Goal: Task Accomplishment & Management: Manage account settings

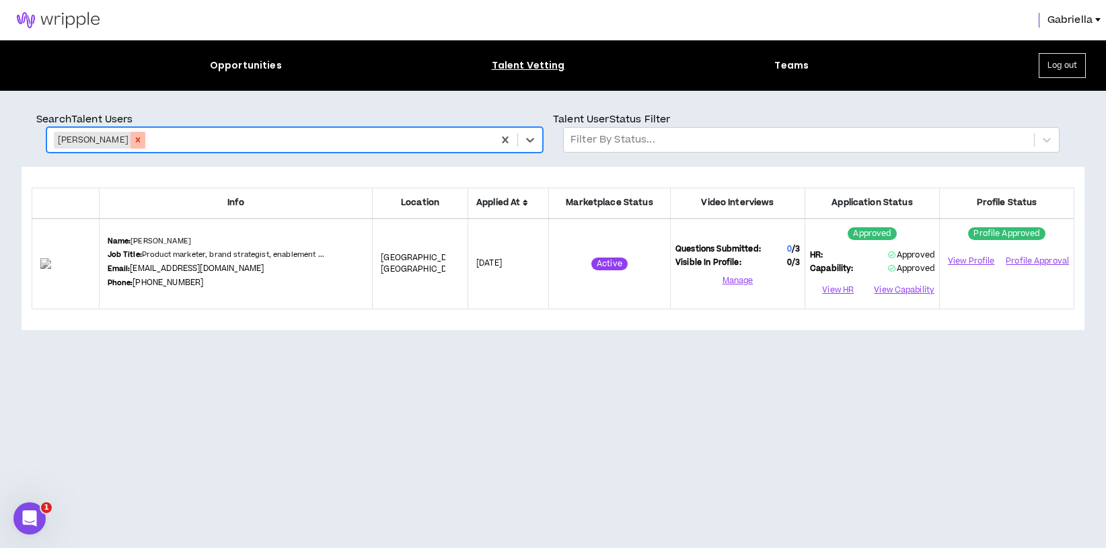
click at [136, 141] on icon "Remove Jamie Molnar" at bounding box center [138, 140] width 5 height 5
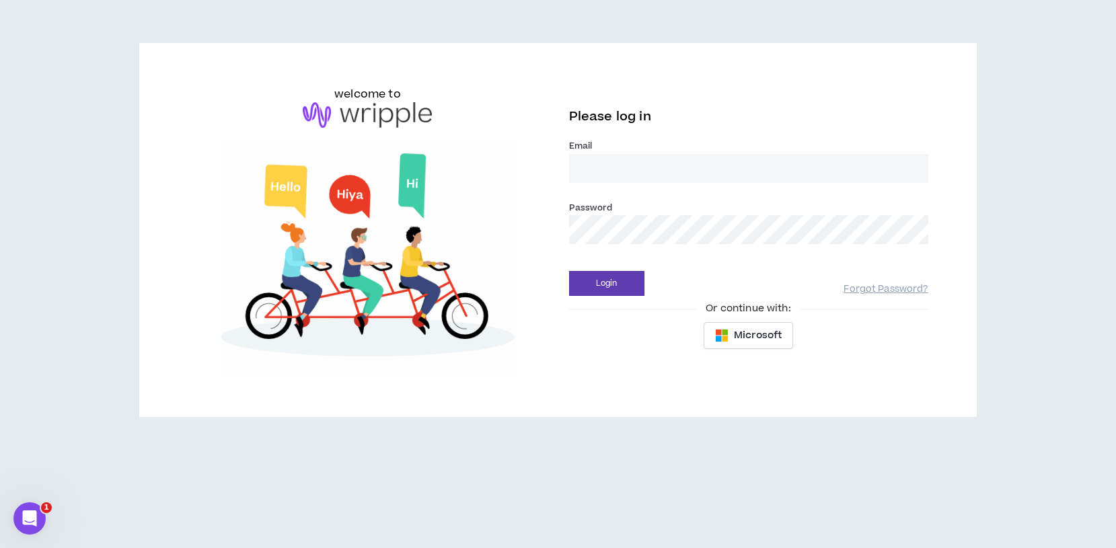
type input "gabriella@wripple.com"
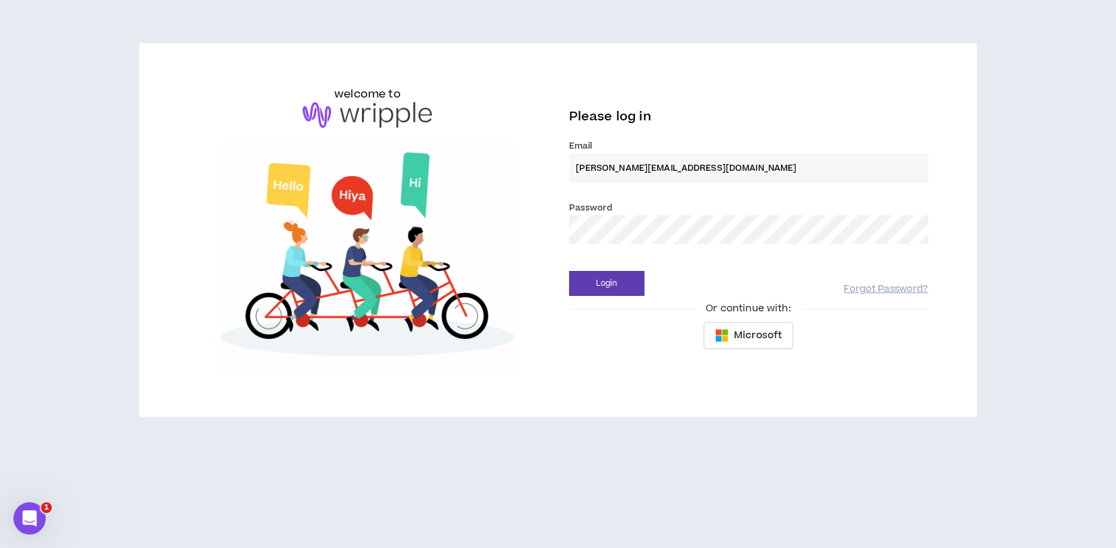
click at [606, 283] on button "Login" at bounding box center [606, 283] width 75 height 25
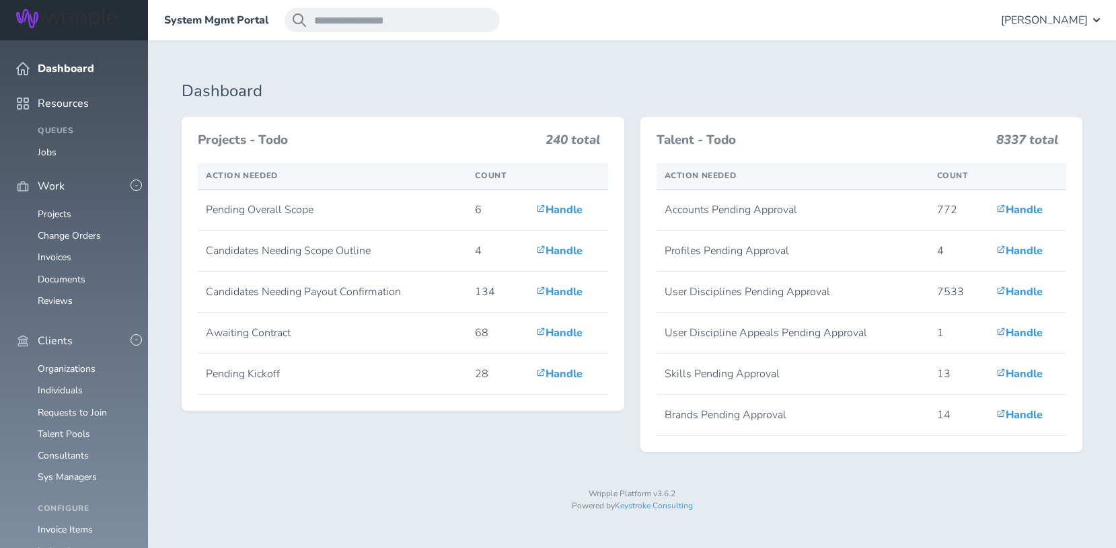
click at [1053, 8] on div "[PERSON_NAME]" at bounding box center [1050, 20] width 99 height 24
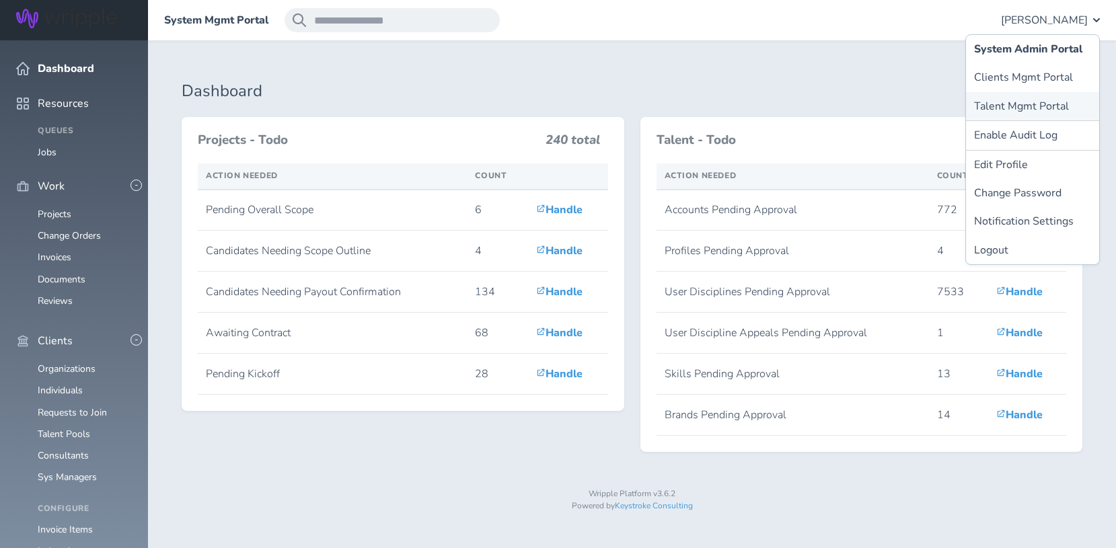
click at [1014, 93] on link "Talent Mgmt Portal" at bounding box center [1032, 106] width 133 height 28
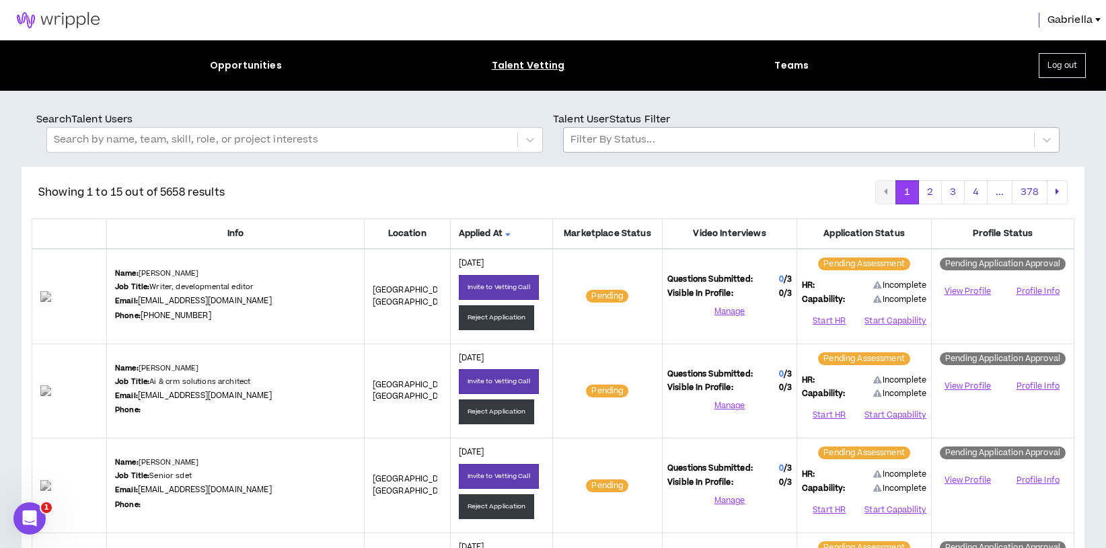
click at [638, 145] on div at bounding box center [798, 139] width 457 height 17
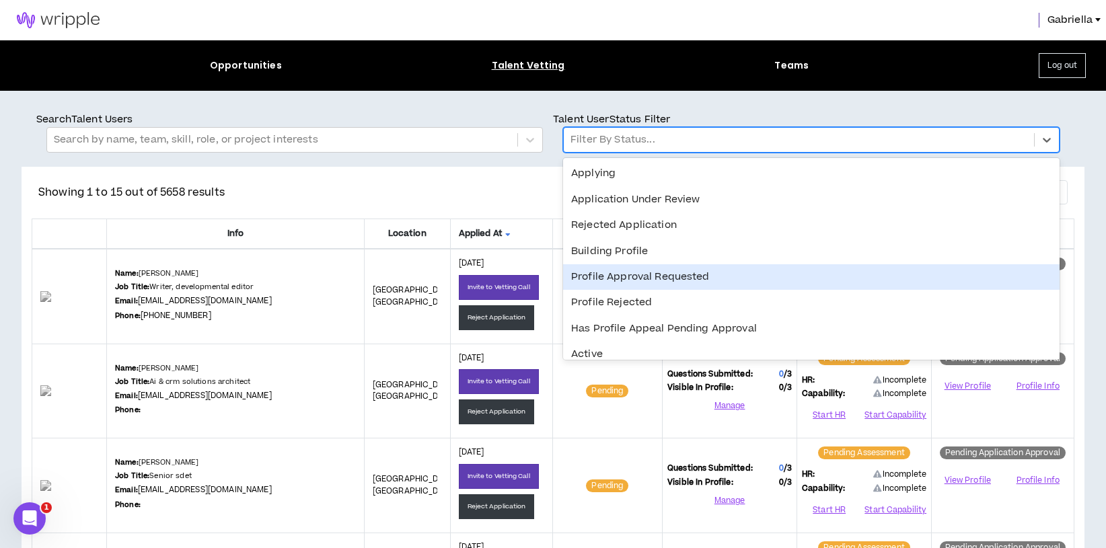
click at [630, 286] on div "Profile Approval Requested" at bounding box center [811, 277] width 496 height 26
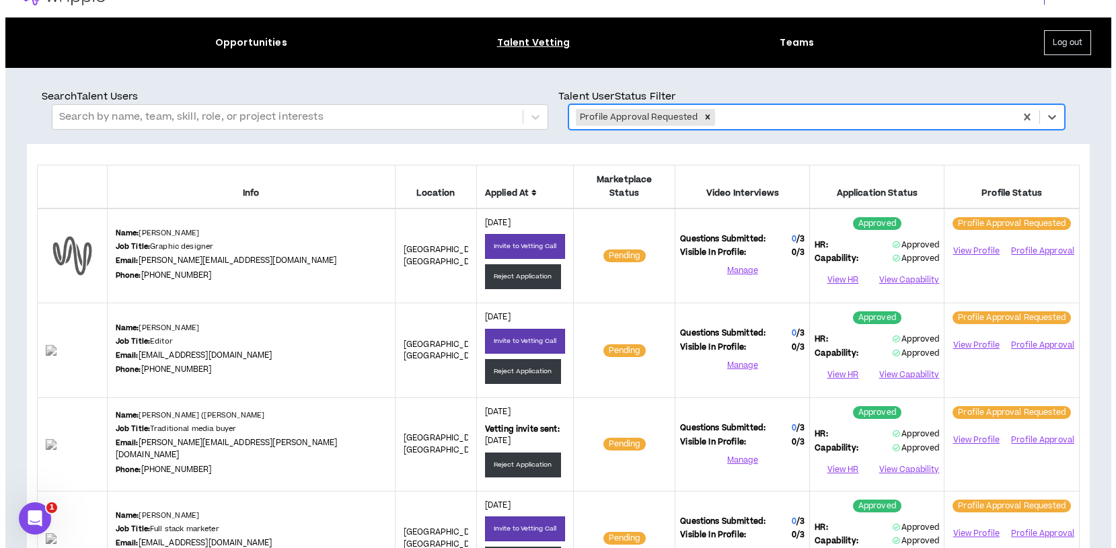
scroll to position [87, 0]
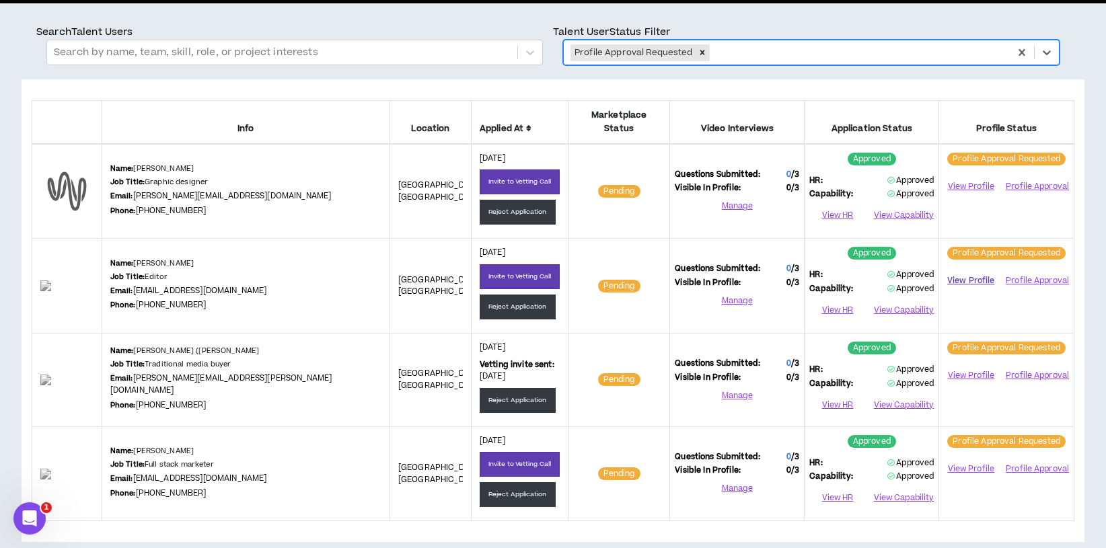
click at [966, 269] on link "View Profile" at bounding box center [971, 281] width 54 height 24
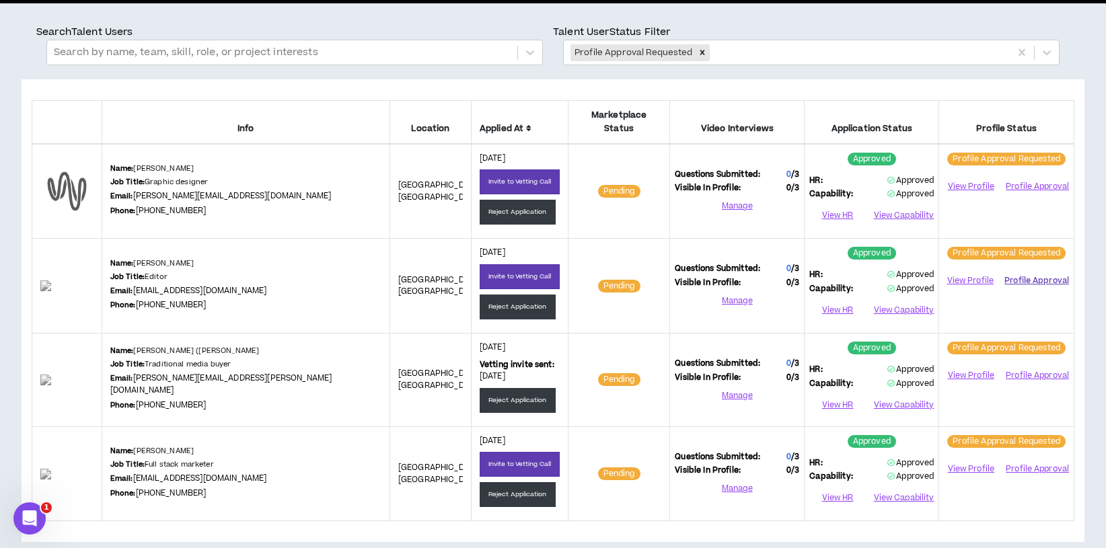
click at [1027, 271] on button "Profile Approval" at bounding box center [1036, 281] width 65 height 20
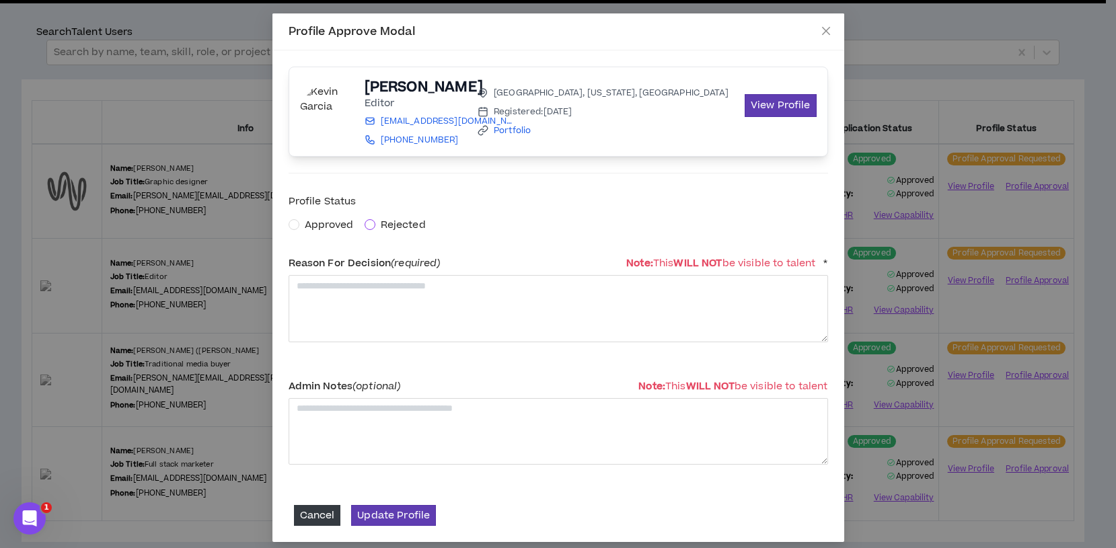
click at [365, 227] on span at bounding box center [370, 224] width 11 height 11
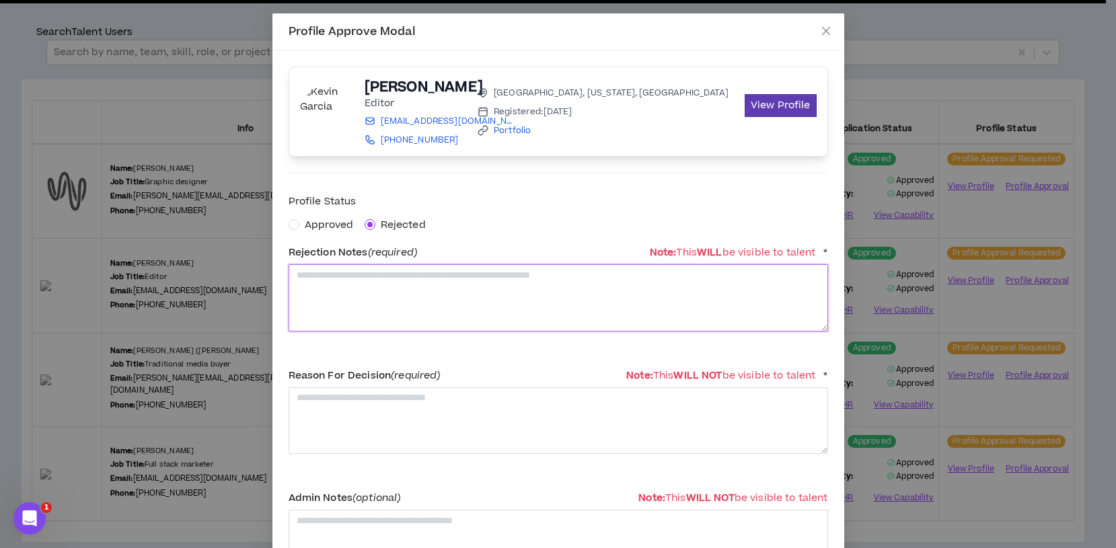
click at [348, 311] on textarea at bounding box center [558, 297] width 539 height 67
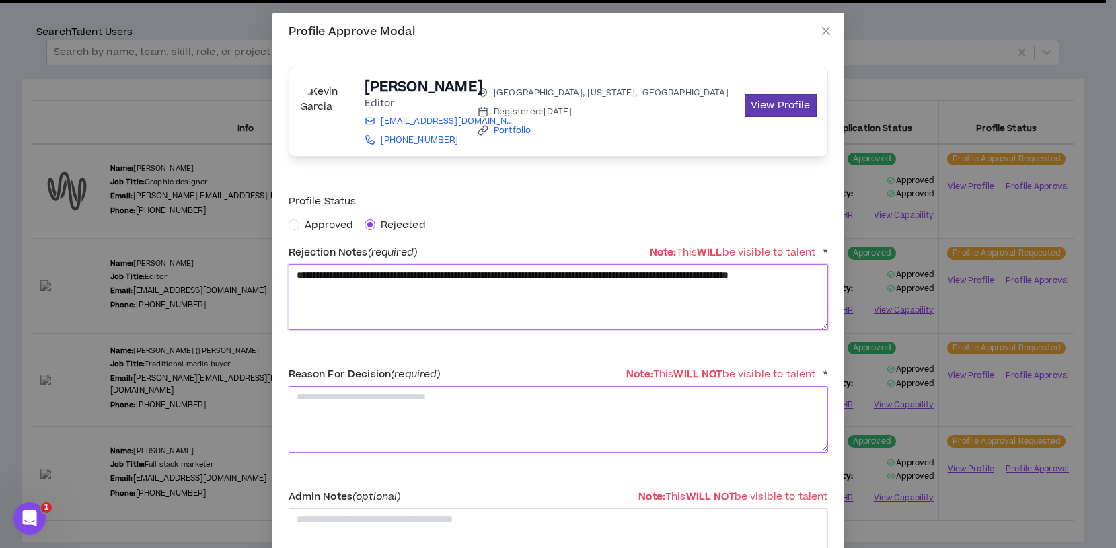
scroll to position [118, 0]
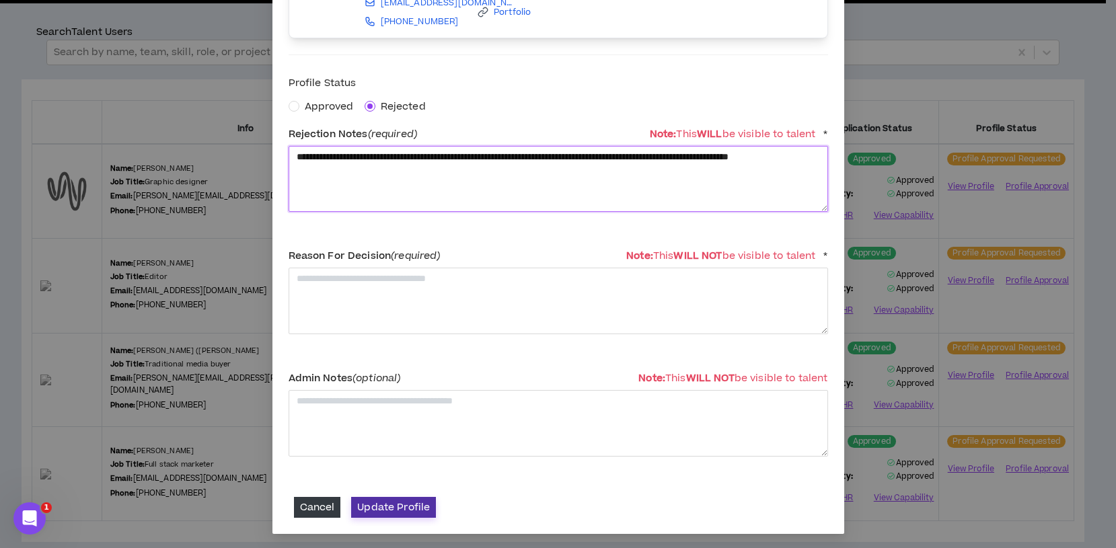
type textarea "**********"
click at [411, 505] on button "Update Profile" at bounding box center [393, 507] width 85 height 21
click at [399, 175] on textarea "**********" at bounding box center [558, 179] width 539 height 66
drag, startPoint x: 391, startPoint y: 176, endPoint x: 265, endPoint y: 139, distance: 130.9
click at [265, 139] on div "**********" at bounding box center [558, 274] width 1116 height 548
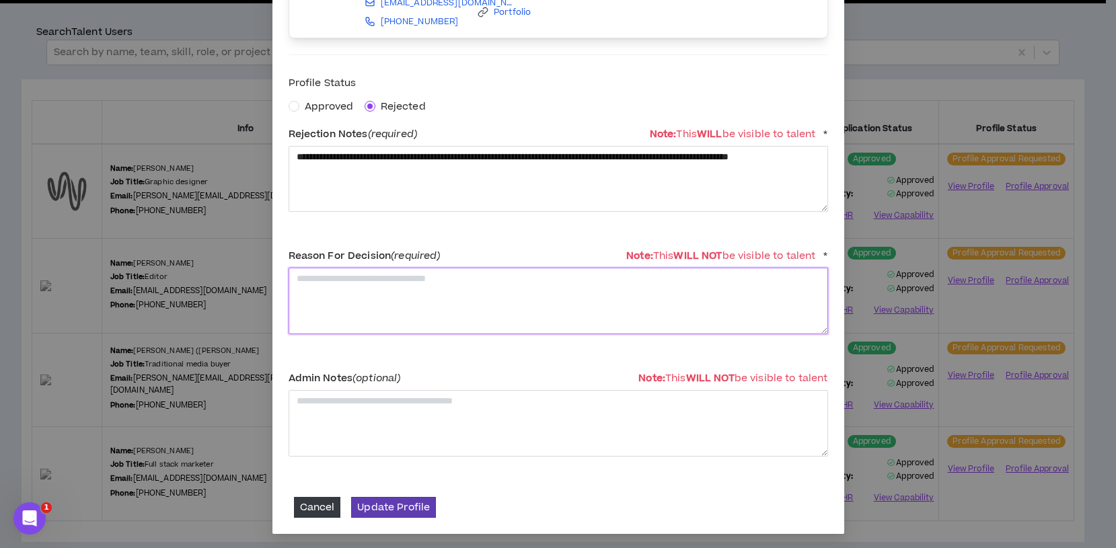
click at [367, 309] on textarea at bounding box center [558, 301] width 539 height 67
paste textarea "**********"
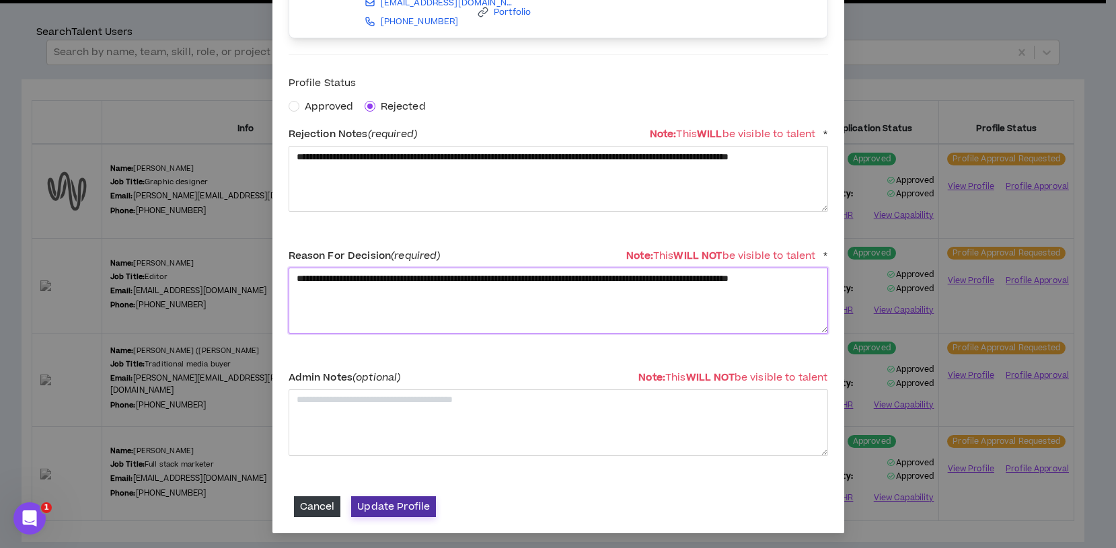
type textarea "**********"
click at [401, 510] on button "Update Profile" at bounding box center [393, 506] width 85 height 21
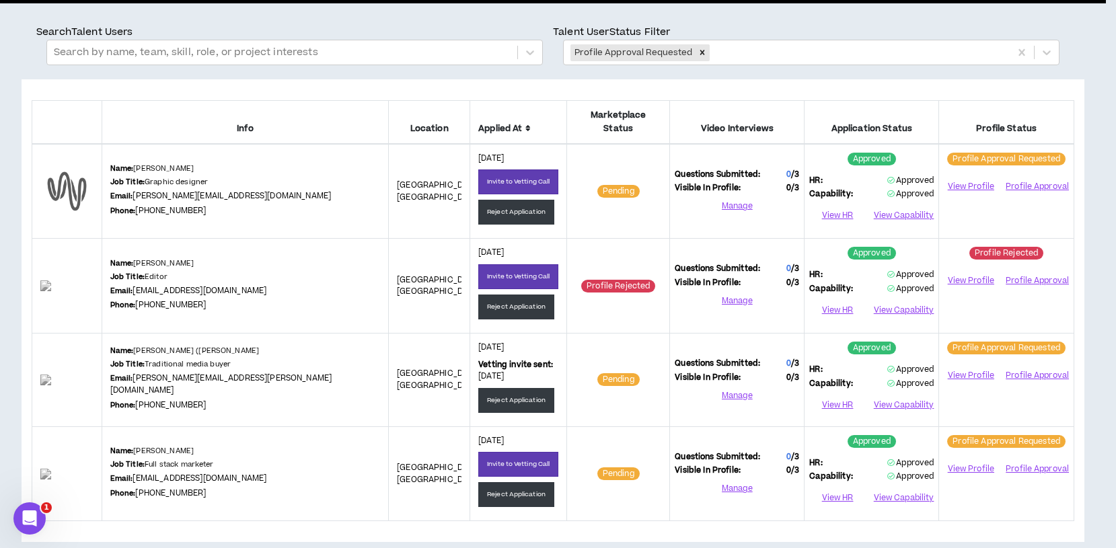
scroll to position [113, 0]
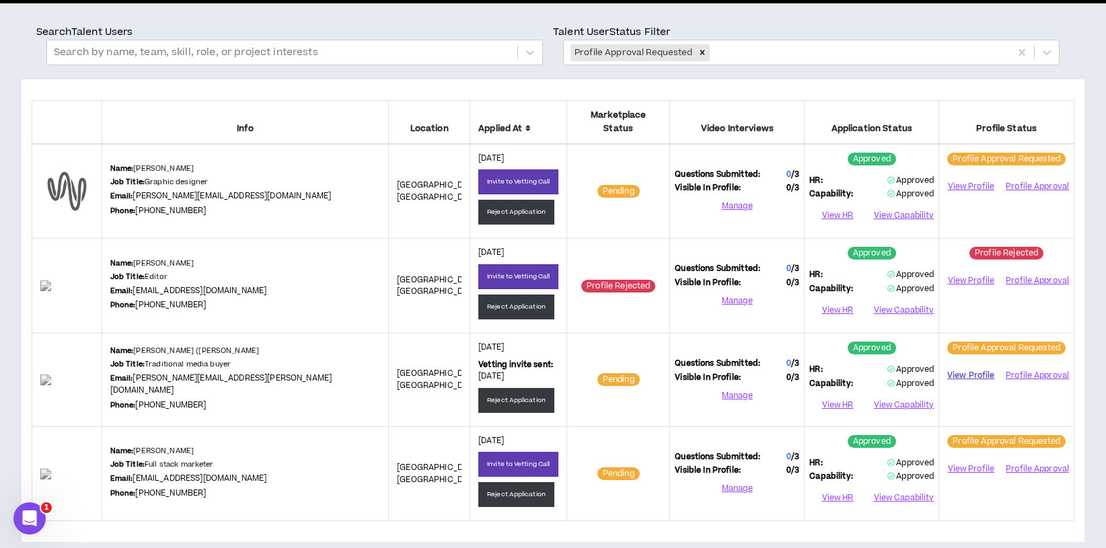
click at [976, 365] on link "View Profile" at bounding box center [971, 376] width 54 height 24
click at [1032, 365] on button "Profile Approval" at bounding box center [1036, 375] width 65 height 20
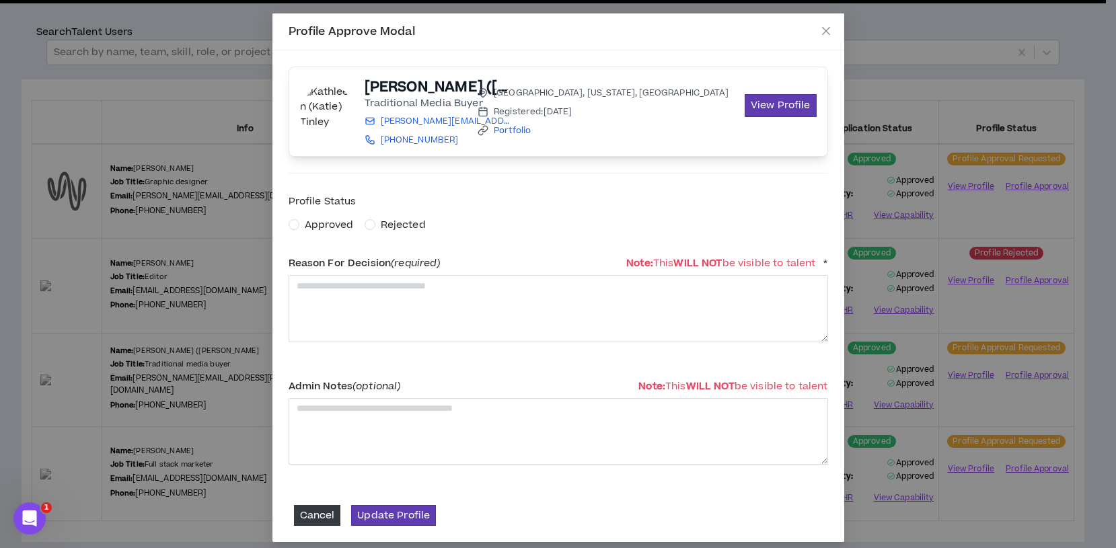
drag, startPoint x: 326, startPoint y: 229, endPoint x: 326, endPoint y: 239, distance: 10.1
click at [326, 229] on span "Approved" at bounding box center [329, 225] width 49 height 14
click at [320, 291] on textarea at bounding box center [558, 308] width 539 height 67
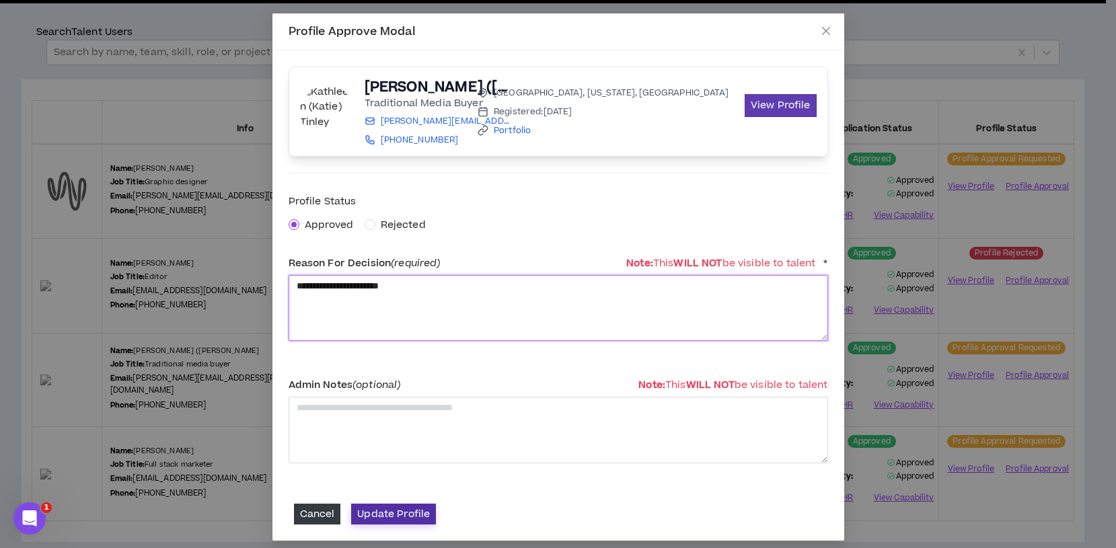
type textarea "**********"
click at [375, 512] on button "Update Profile" at bounding box center [393, 514] width 85 height 21
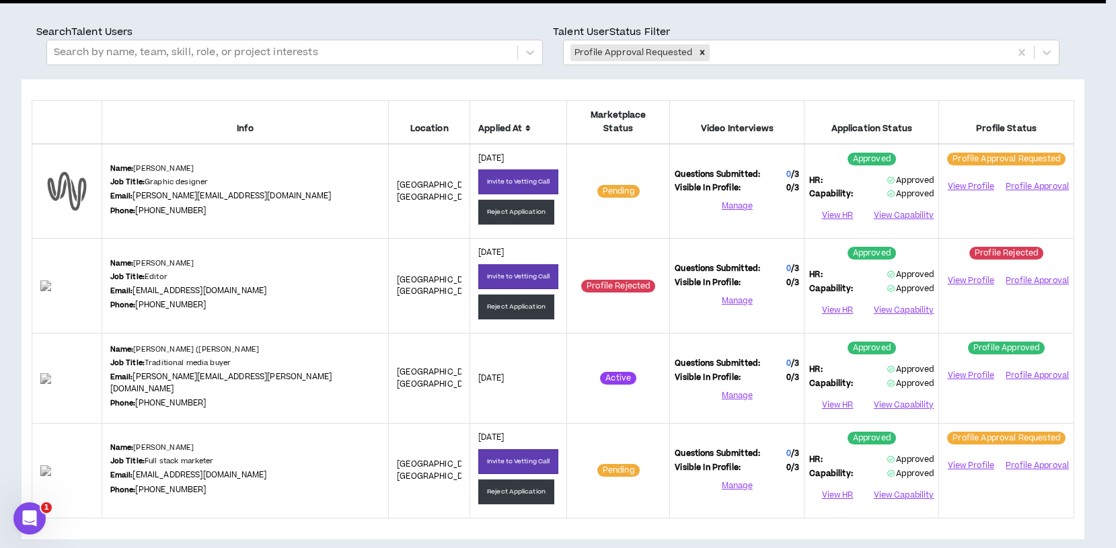
scroll to position [85, 0]
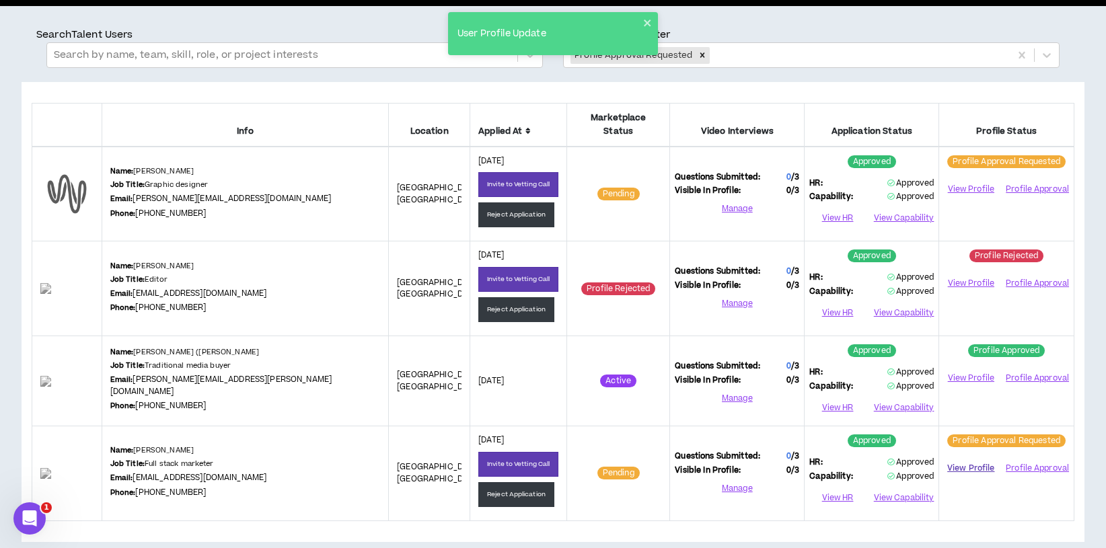
click at [974, 457] on link "View Profile" at bounding box center [971, 469] width 54 height 24
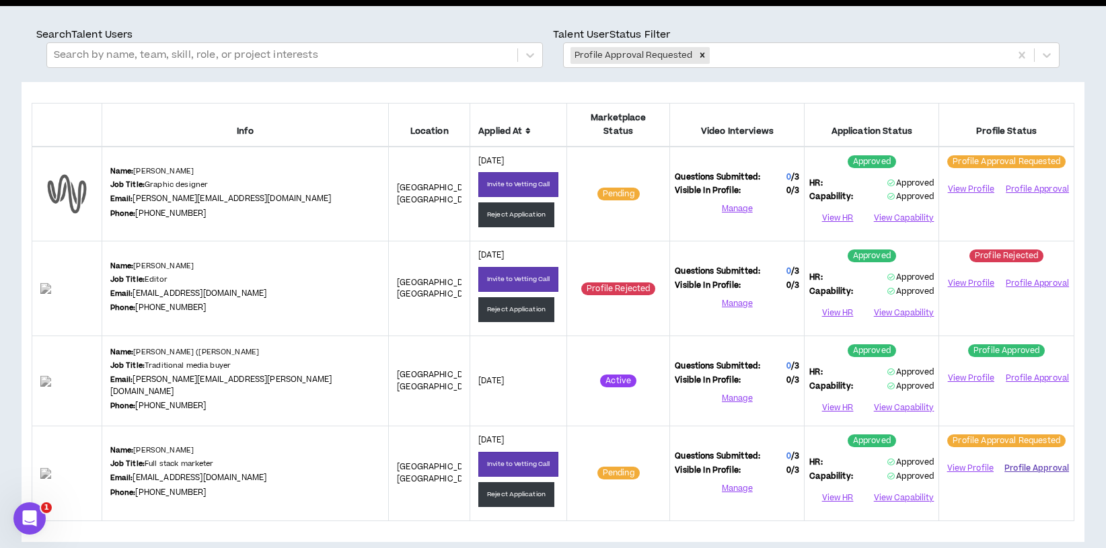
click at [1034, 459] on button "Profile Approval" at bounding box center [1036, 469] width 65 height 20
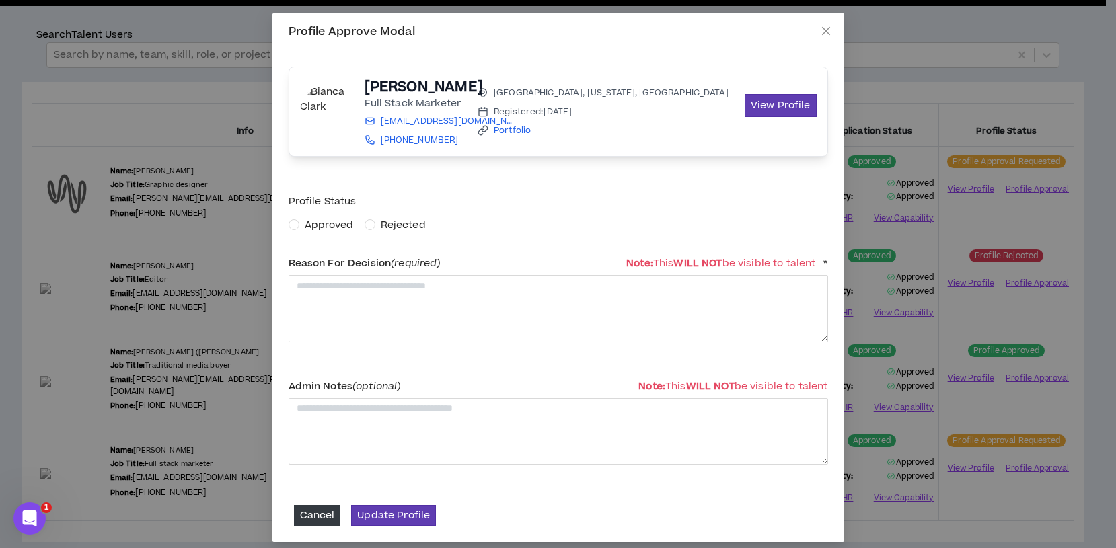
click at [346, 227] on span "Approved" at bounding box center [329, 225] width 49 height 14
click at [367, 326] on textarea at bounding box center [558, 308] width 539 height 67
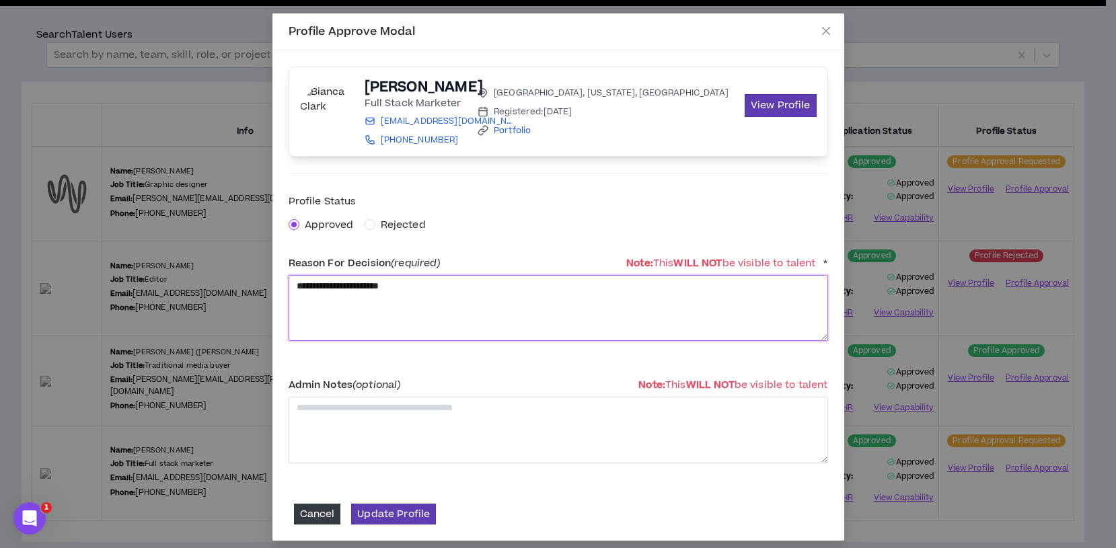
drag, startPoint x: 367, startPoint y: 326, endPoint x: 489, endPoint y: 325, distance: 122.4
click at [489, 325] on textarea "**********" at bounding box center [558, 308] width 539 height 66
click at [447, 315] on textarea "**********" at bounding box center [558, 308] width 539 height 66
click at [343, 286] on textarea "**********" at bounding box center [558, 308] width 539 height 66
type textarea "**********"
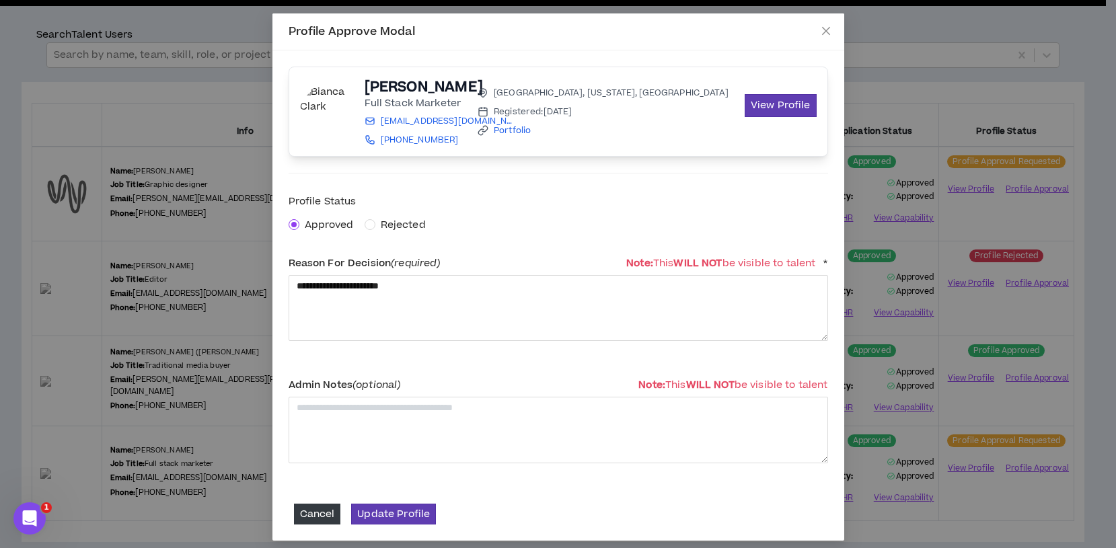
click at [344, 346] on div "**********" at bounding box center [558, 333] width 539 height 287
click at [378, 515] on button "Update Profile" at bounding box center [393, 514] width 85 height 21
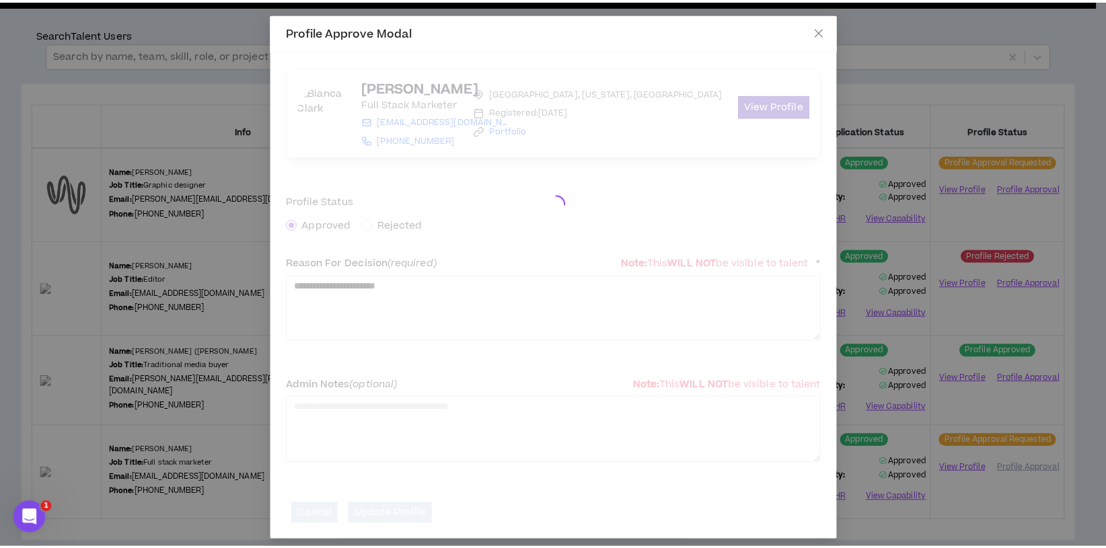
scroll to position [83, 0]
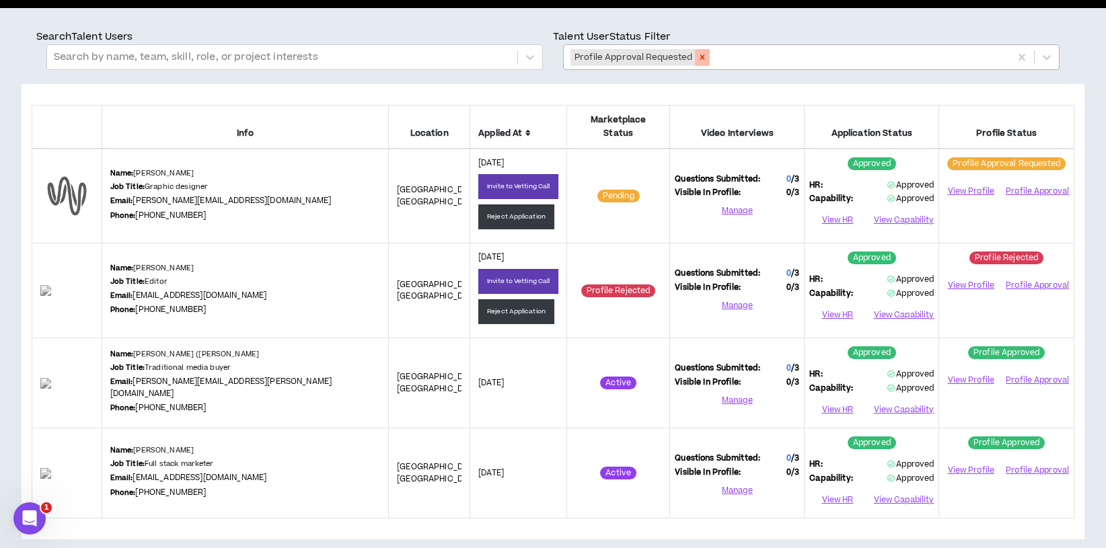
click at [699, 56] on icon "Remove Profile Approval Requested" at bounding box center [701, 57] width 5 height 5
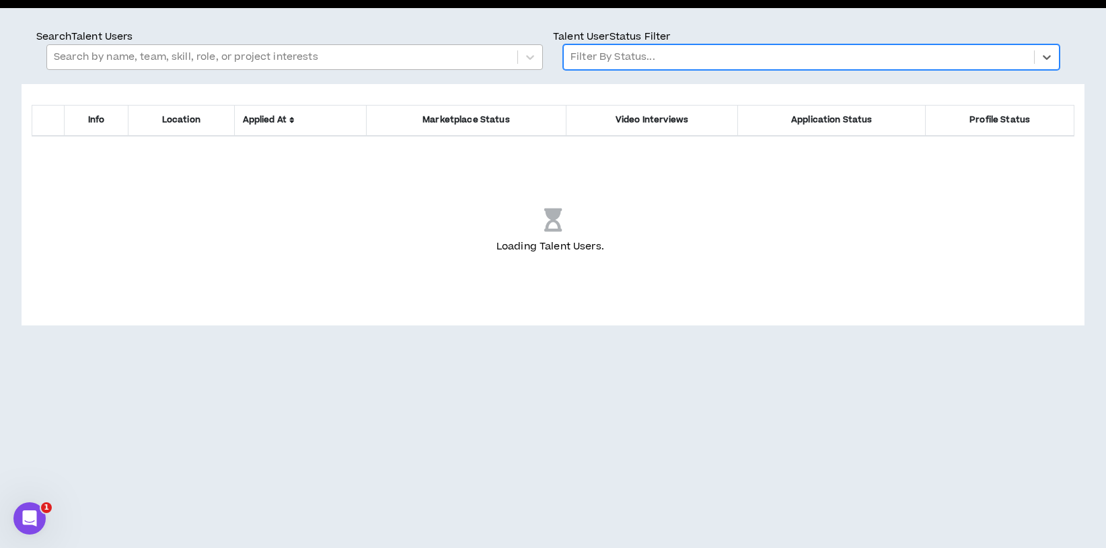
click at [217, 56] on div at bounding box center [282, 56] width 457 height 17
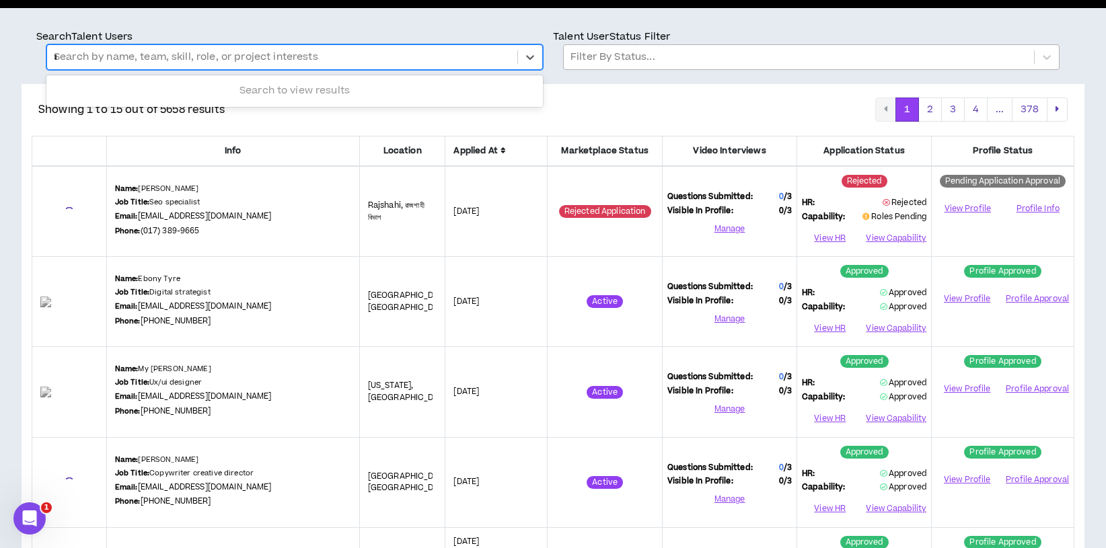
type input "***"
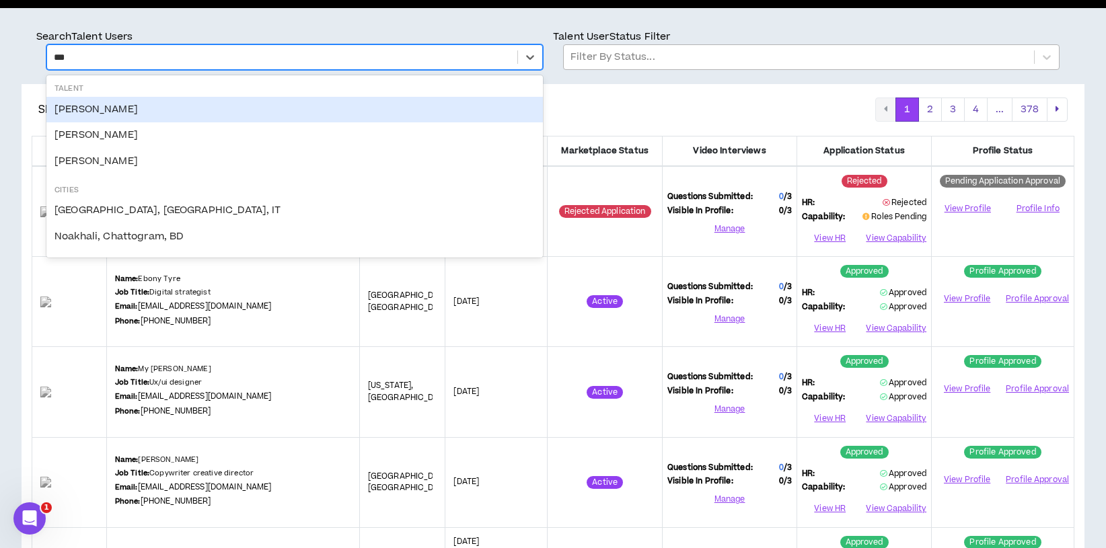
click at [91, 111] on div "Noa Rubnitz" at bounding box center [294, 110] width 496 height 26
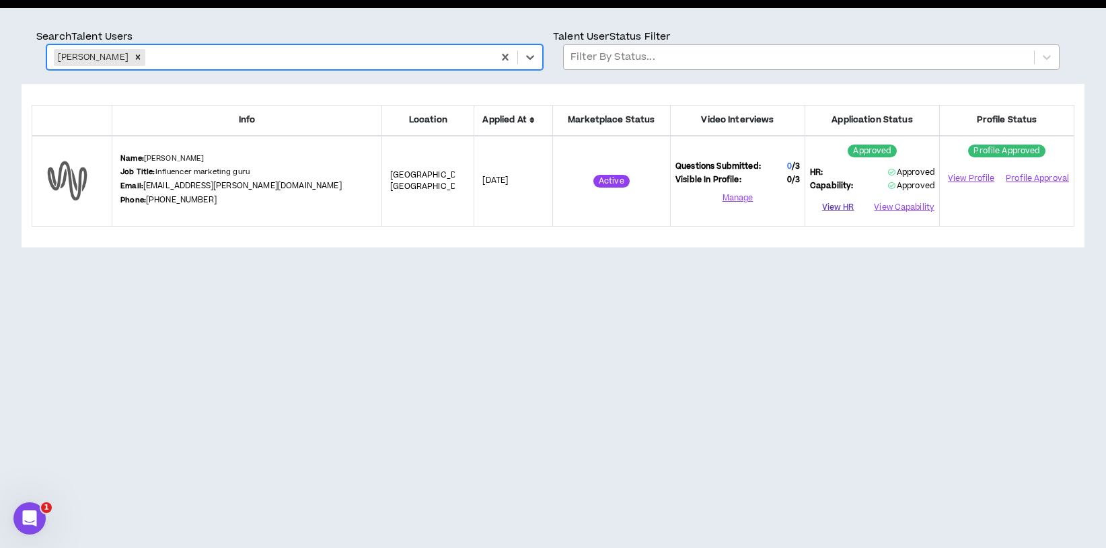
click at [835, 204] on button "View HR" at bounding box center [838, 208] width 56 height 20
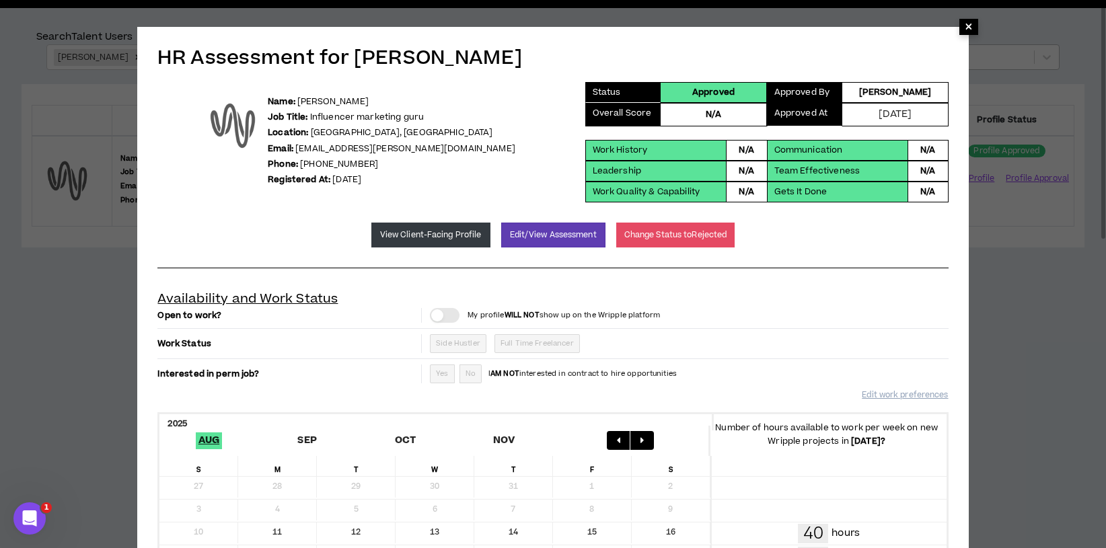
click at [962, 27] on span "×" at bounding box center [968, 27] width 19 height 16
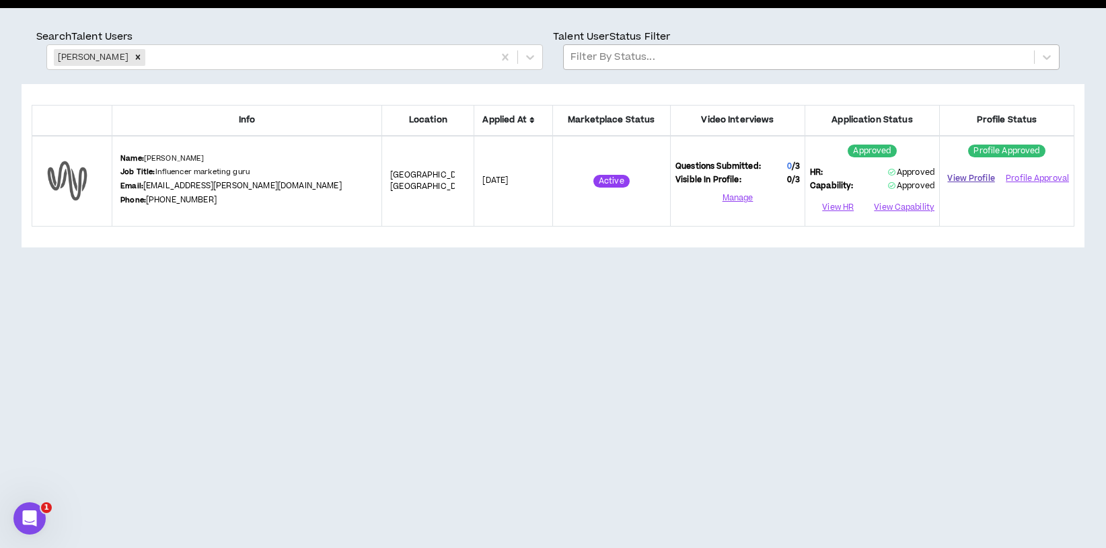
click at [956, 175] on link "View Profile" at bounding box center [970, 179] width 53 height 24
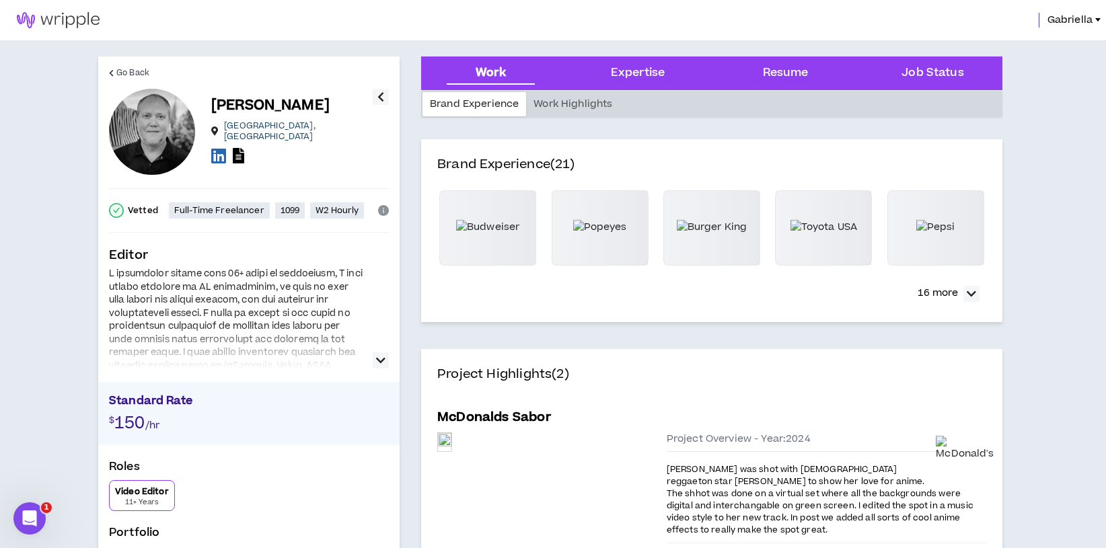
click at [218, 147] on icon at bounding box center [218, 155] width 15 height 17
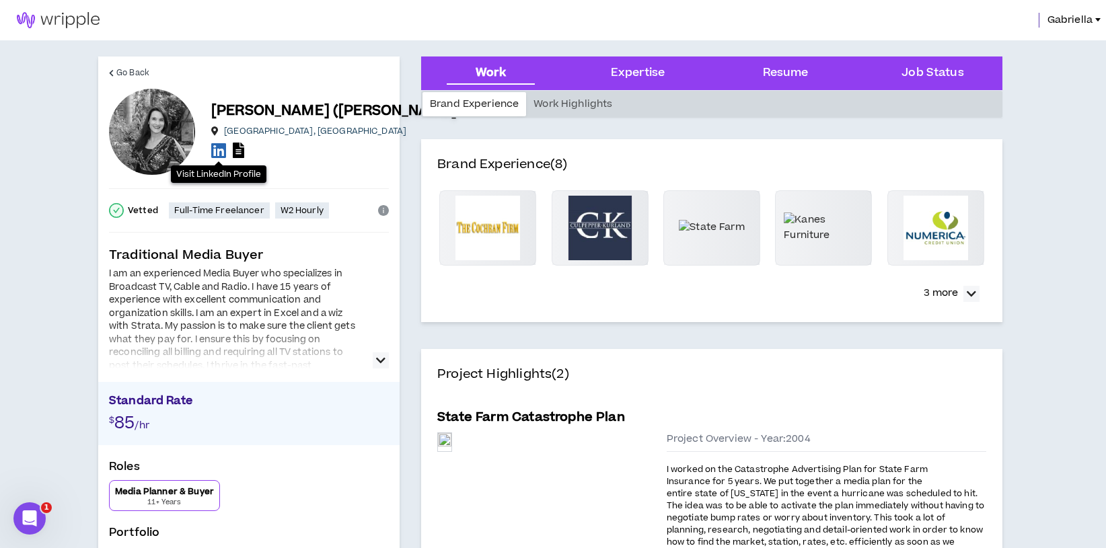
click at [223, 142] on icon at bounding box center [218, 150] width 15 height 17
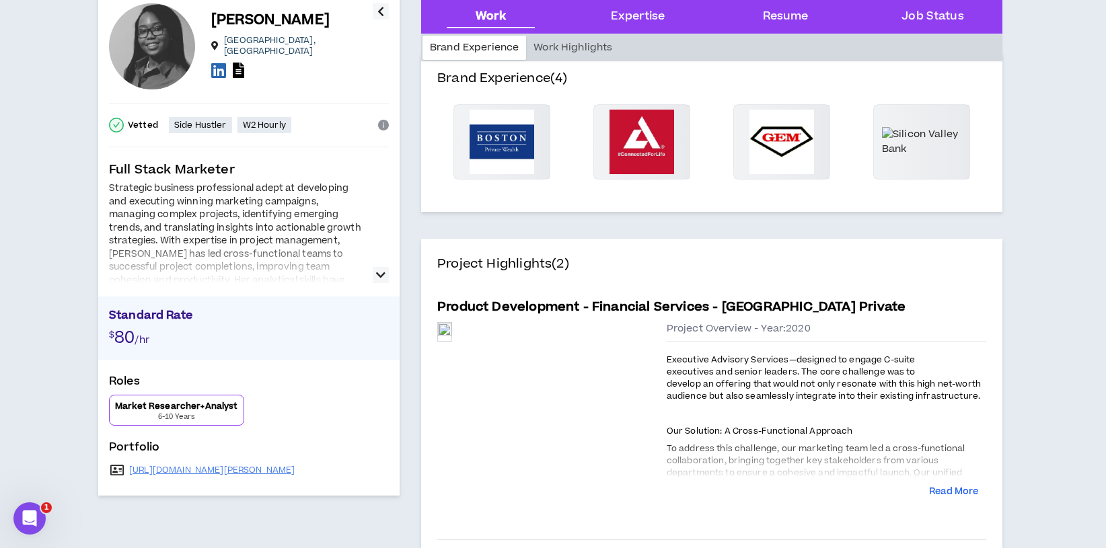
scroll to position [142, 0]
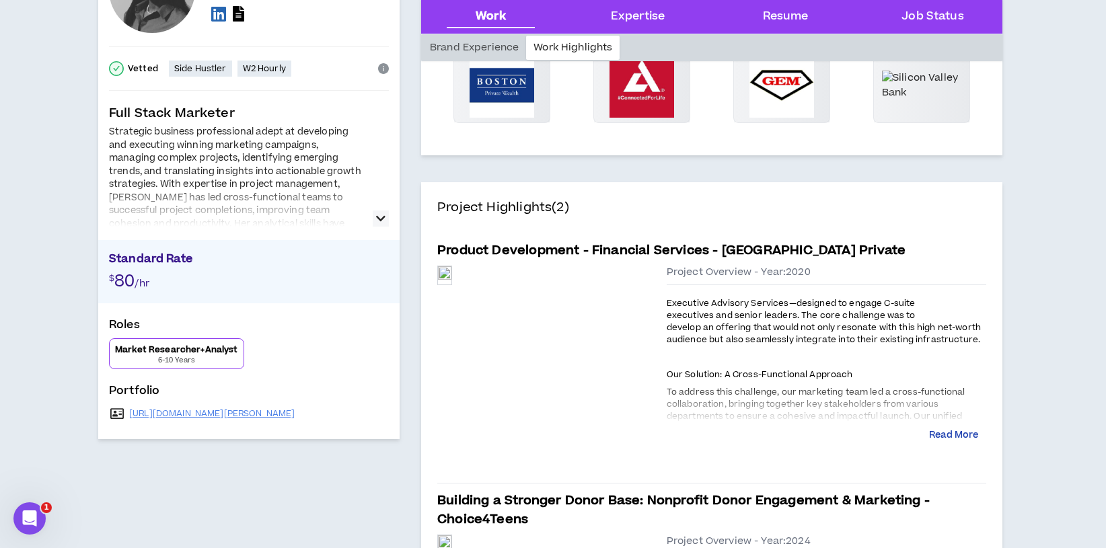
click at [954, 437] on button "Read More" at bounding box center [953, 435] width 49 height 13
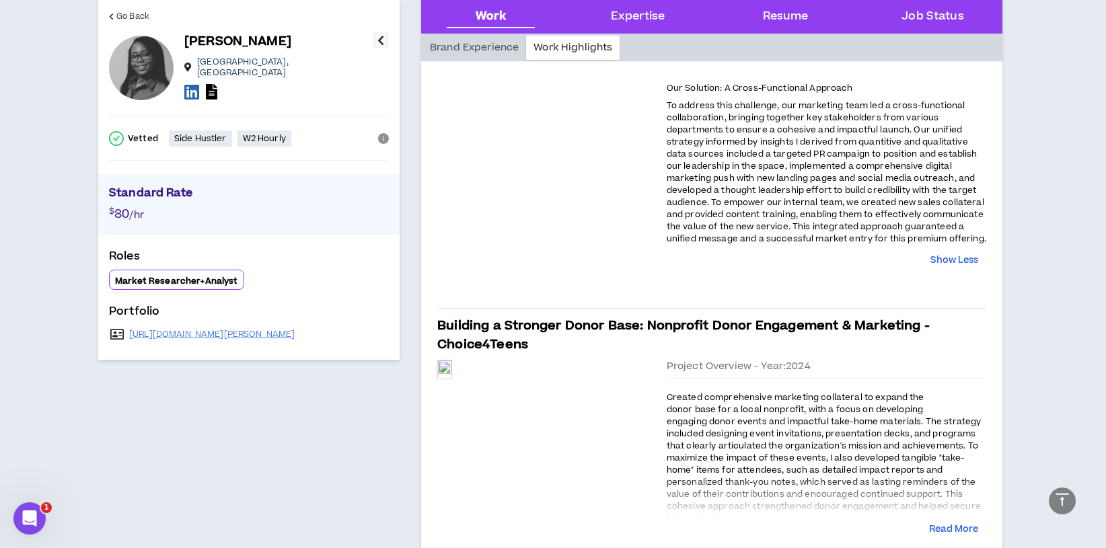
scroll to position [537, 0]
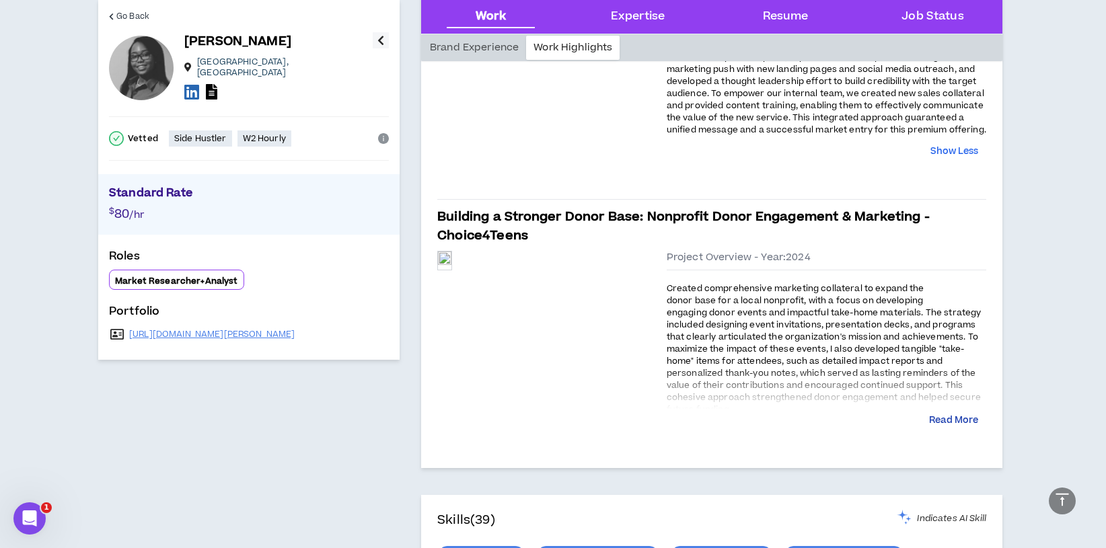
click at [945, 421] on button "Read More" at bounding box center [953, 420] width 49 height 13
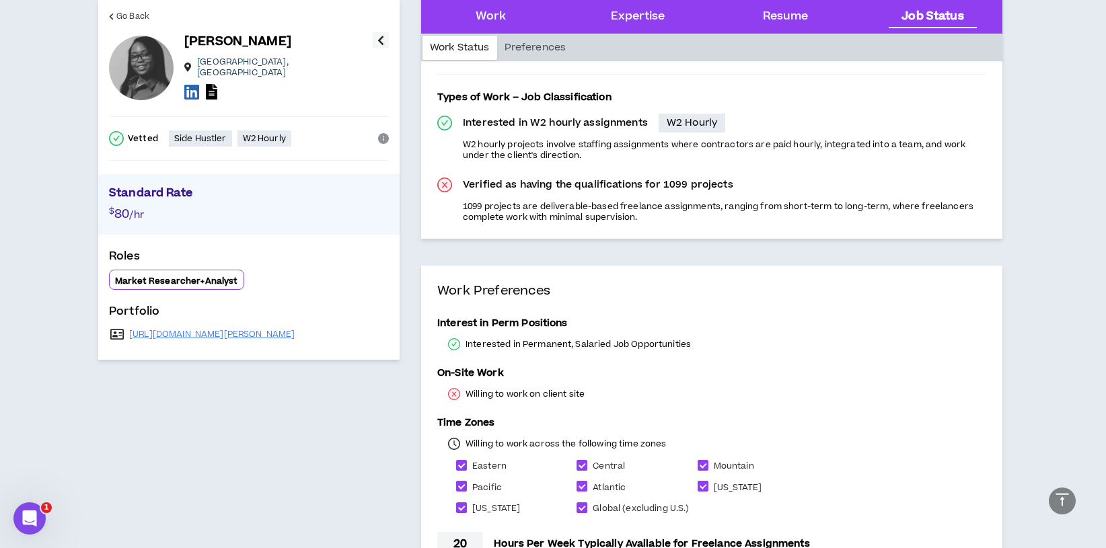
scroll to position [2373, 0]
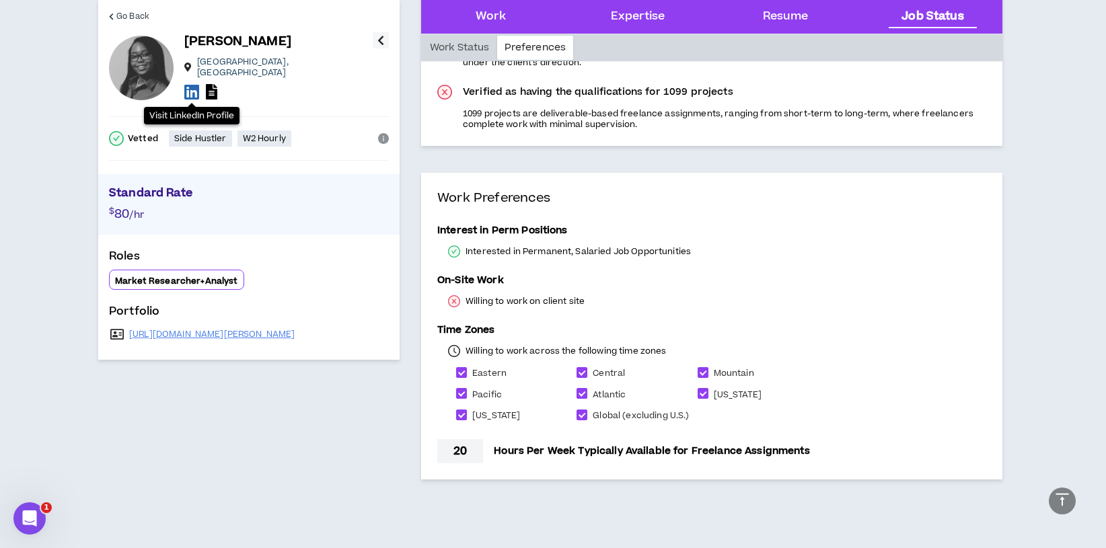
click at [188, 83] on icon at bounding box center [191, 91] width 15 height 17
click at [295, 329] on link "https://243505838.hs-sites-na2.com/bianca-clark-consulting" at bounding box center [211, 334] width 165 height 11
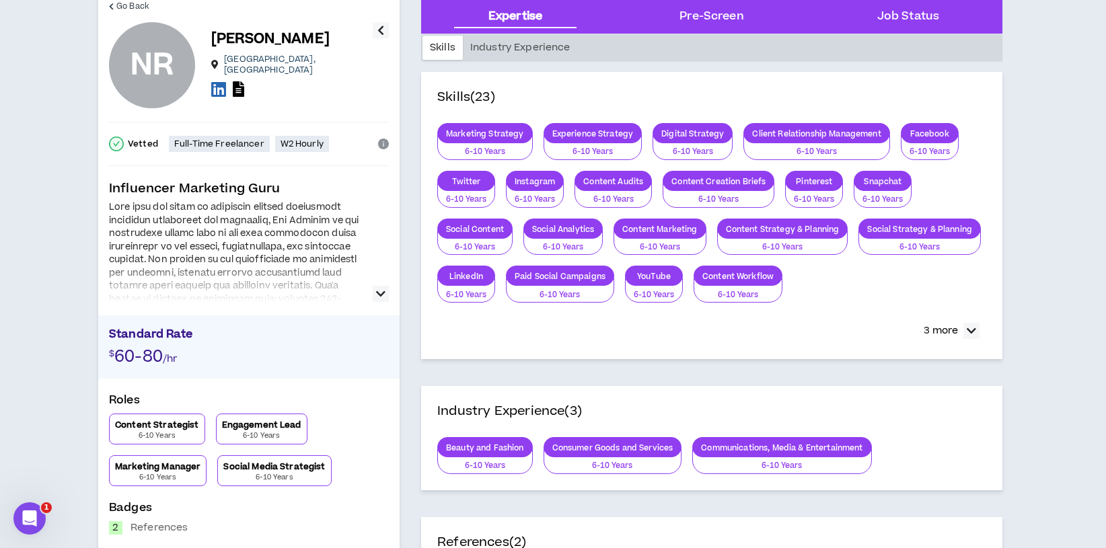
scroll to position [78, 0]
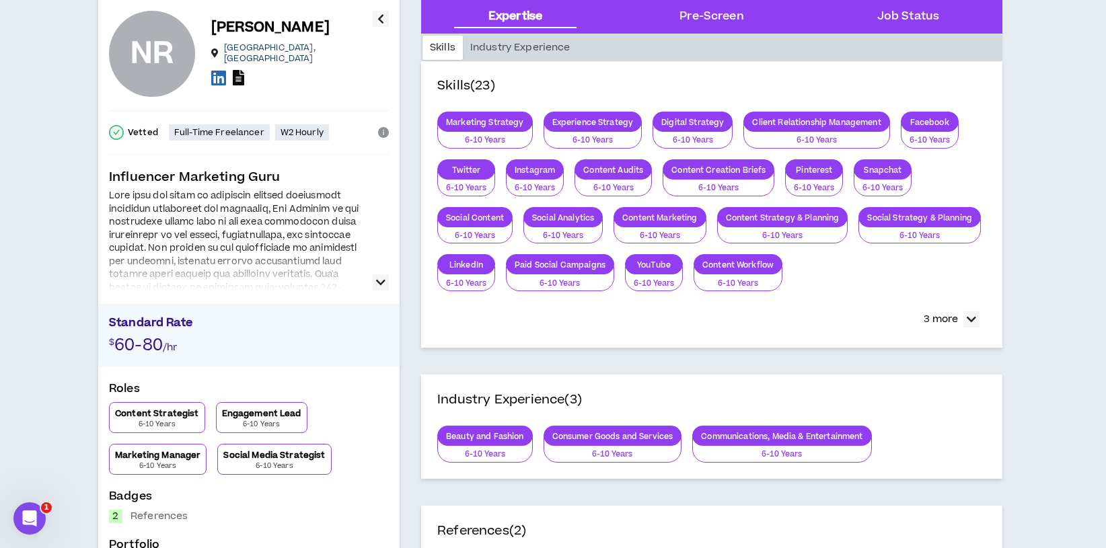
click at [241, 74] on icon at bounding box center [238, 77] width 11 height 15
